Goal: Task Accomplishment & Management: Manage account settings

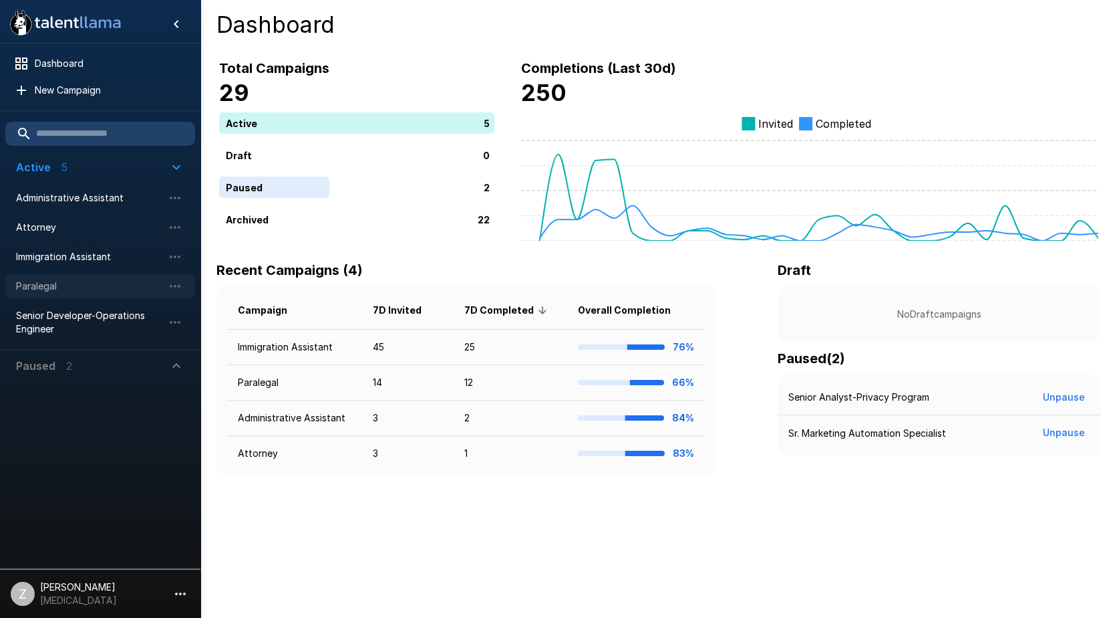
click at [97, 291] on span "Paralegal" at bounding box center [89, 285] width 147 height 13
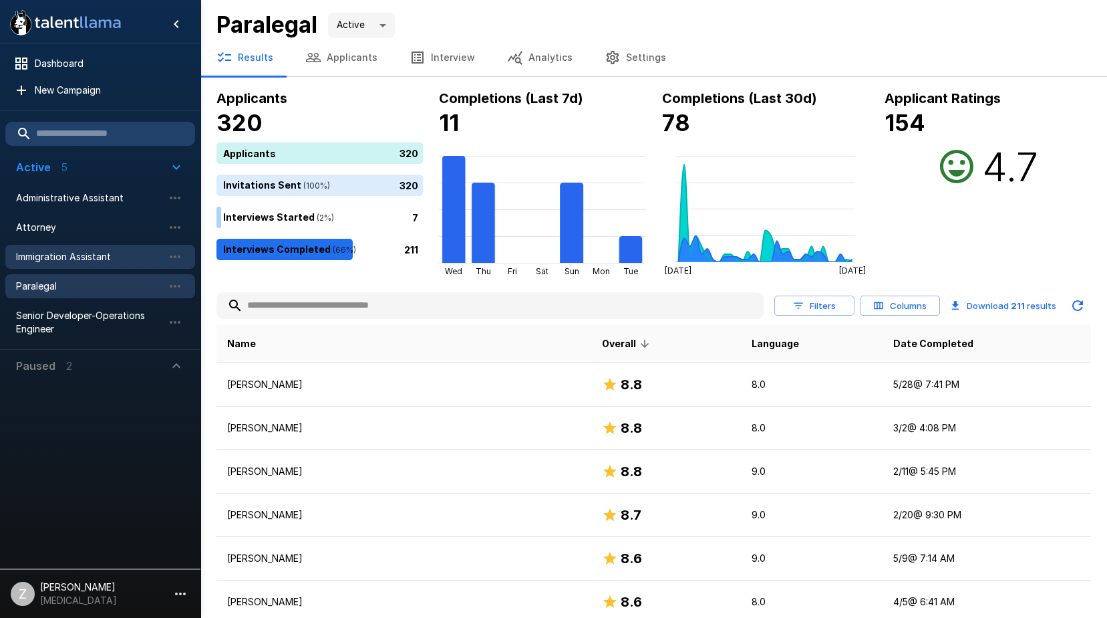
click at [91, 261] on span "Immigration Assistant" at bounding box center [89, 256] width 147 height 13
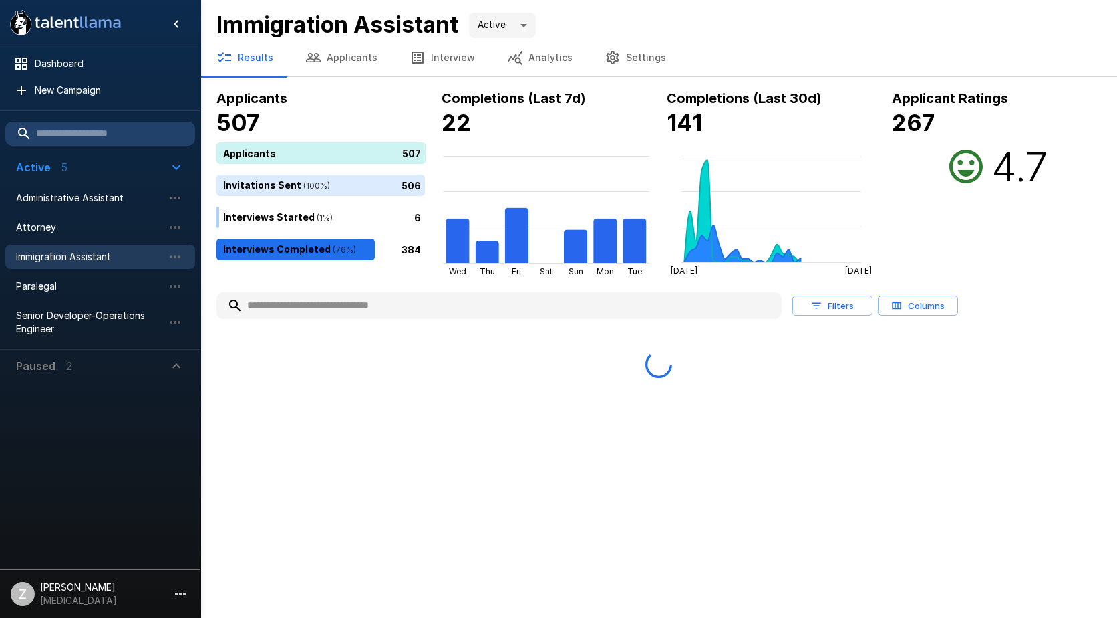
click at [341, 61] on button "Applicants" at bounding box center [341, 57] width 104 height 37
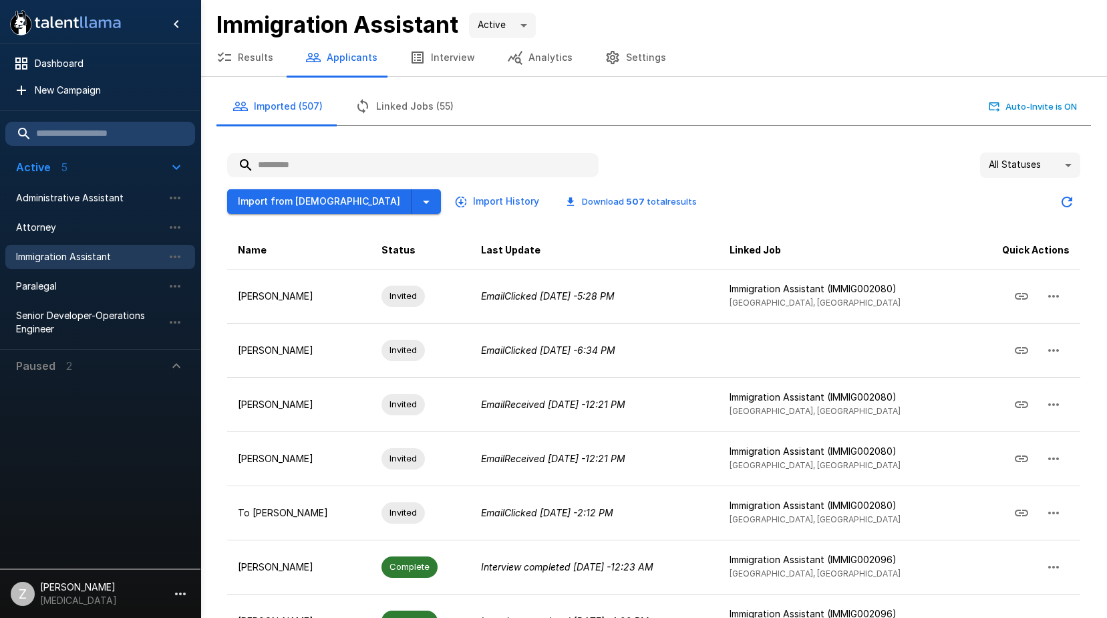
click at [320, 168] on input "text" at bounding box center [413, 165] width 372 height 24
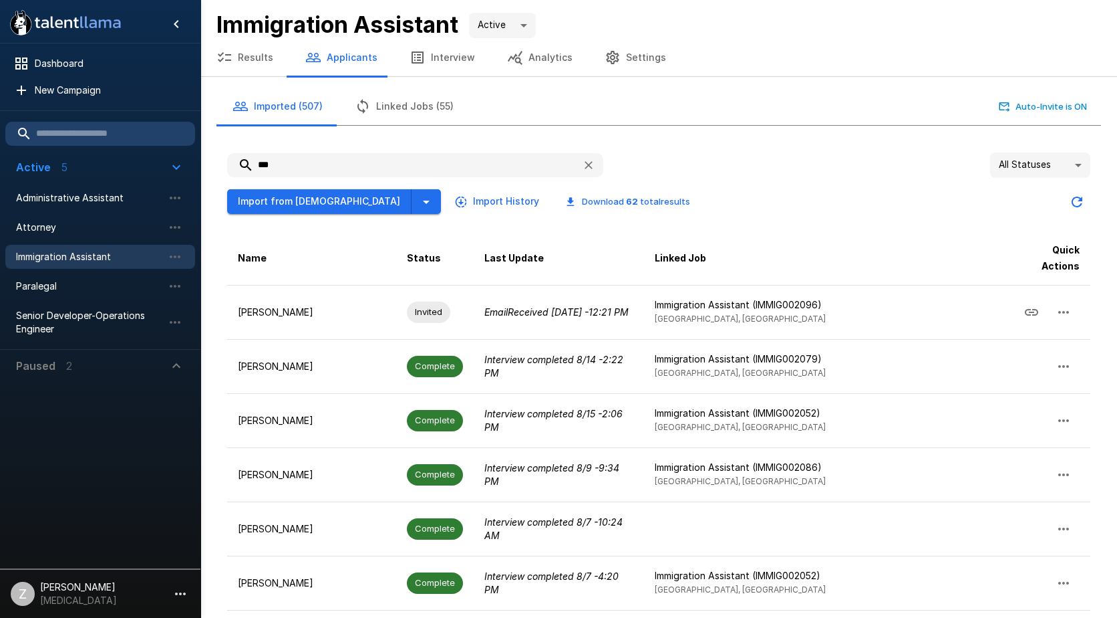
type input "****"
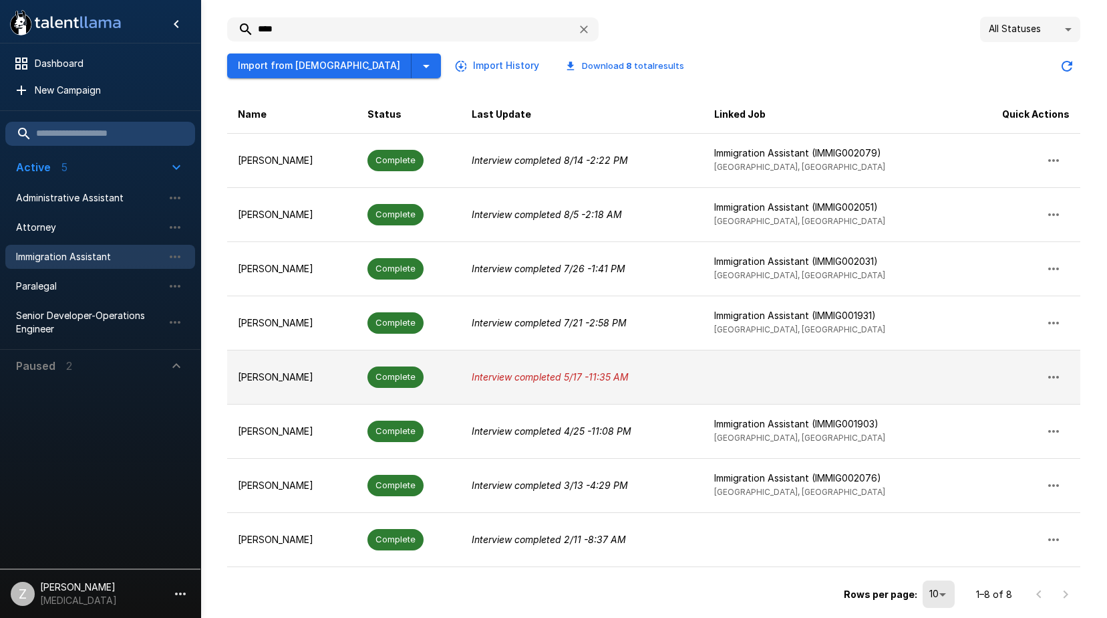
scroll to position [140, 0]
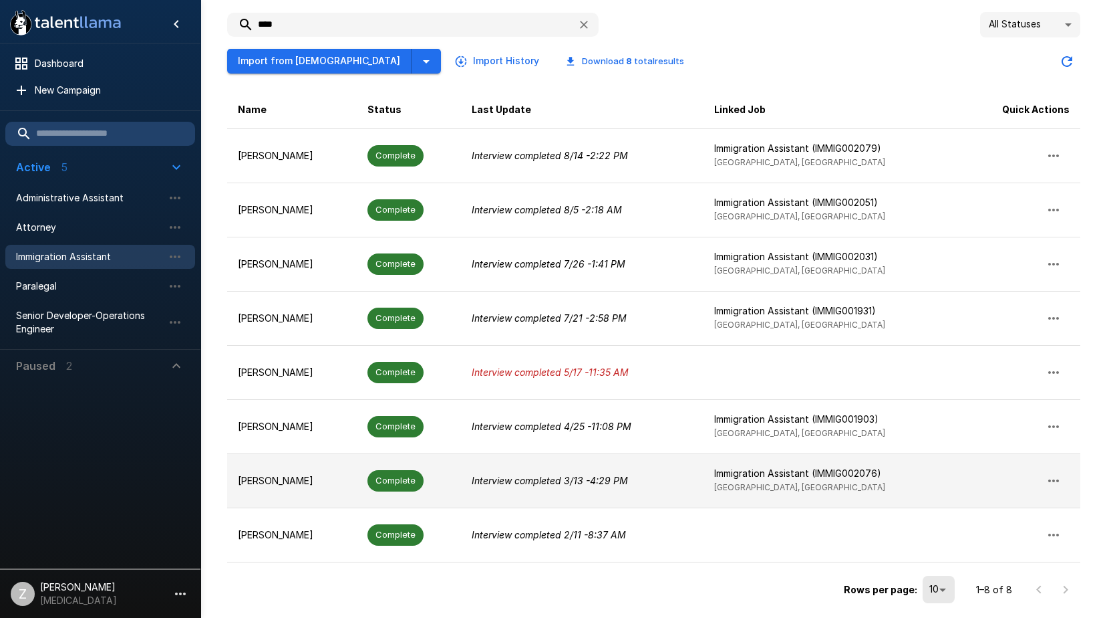
click at [311, 478] on p "[PERSON_NAME]" at bounding box center [292, 480] width 108 height 13
